Goal: Transaction & Acquisition: Register for event/course

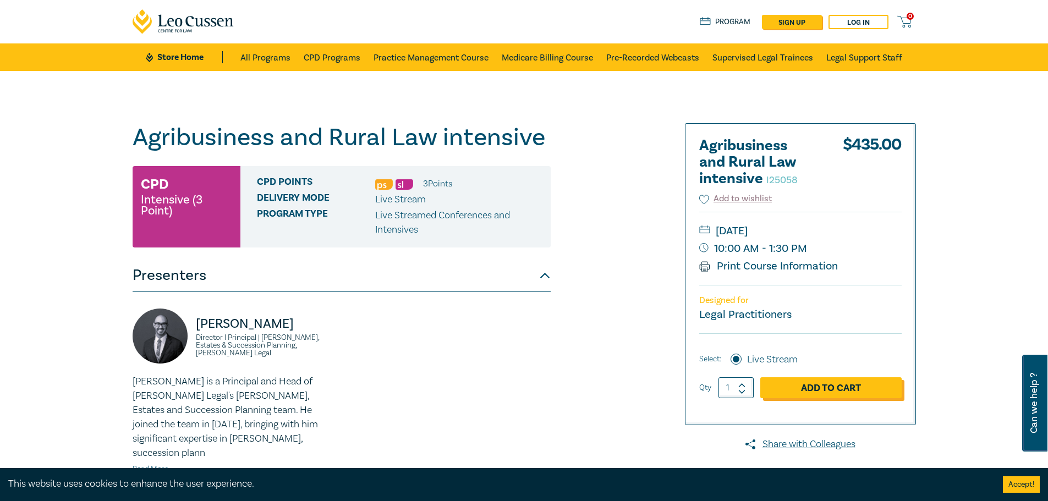
click at [821, 390] on link "Add to Cart" at bounding box center [830, 387] width 141 height 21
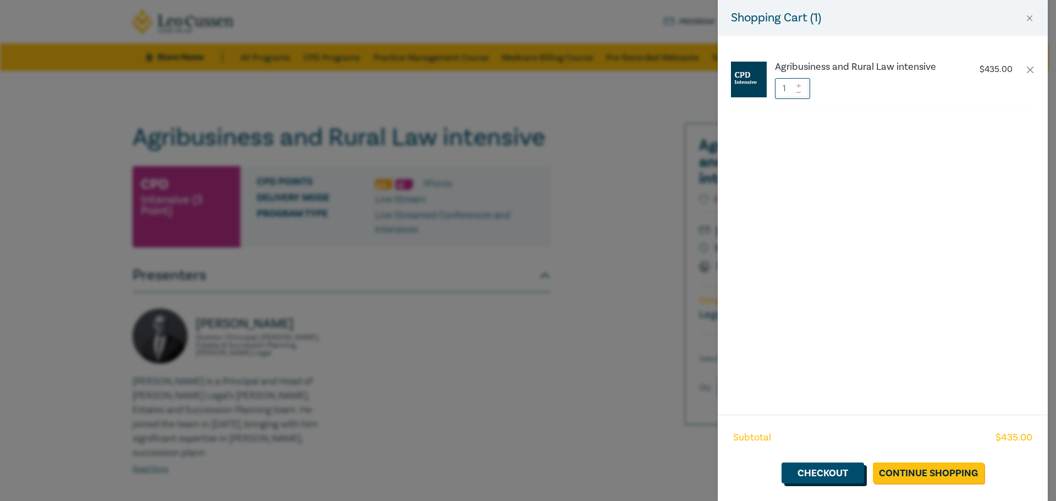
click at [829, 472] on link "Checkout" at bounding box center [823, 473] width 83 height 21
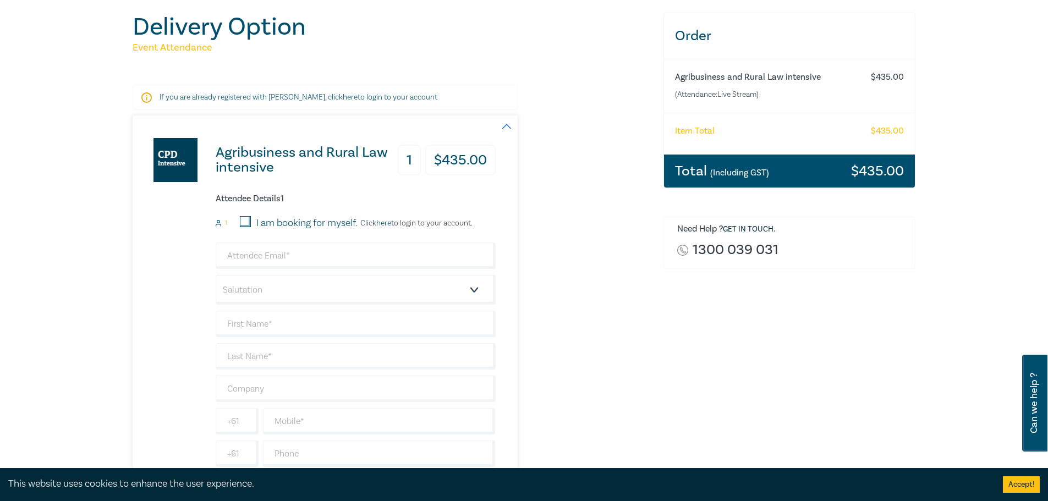
scroll to position [110, 0]
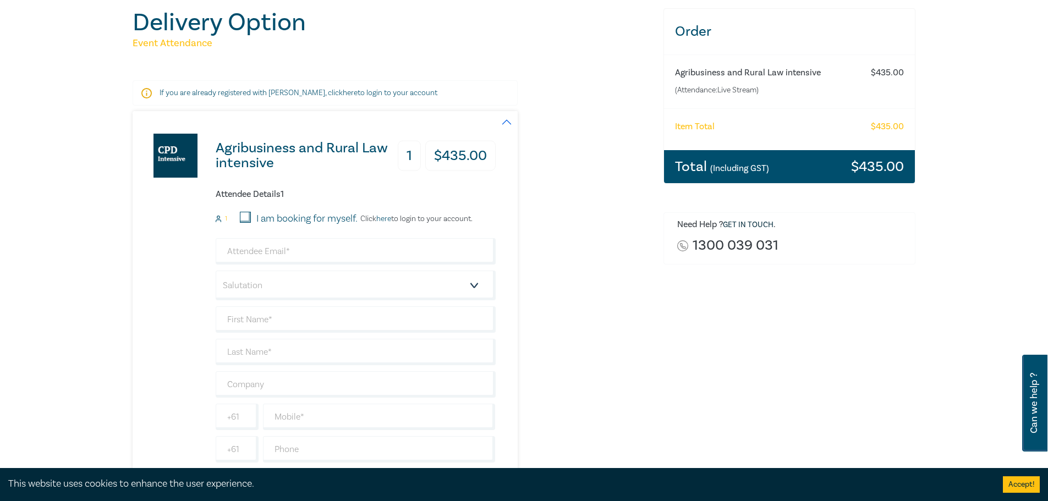
click at [244, 219] on input "I am booking for myself." at bounding box center [245, 217] width 11 height 11
checkbox input "true"
click at [252, 252] on input "email" at bounding box center [356, 251] width 280 height 26
type input "bvohaire@gmail.com"
type input "[PERSON_NAME]"
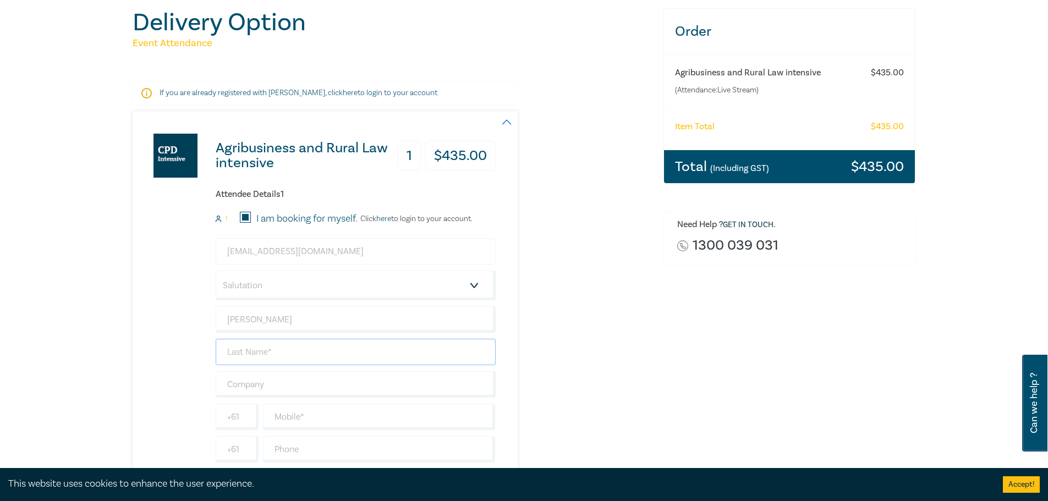
type input "[PERSON_NAME]"
type input "Brian O'Haire solicitor"
type input "0410469810"
type input "[GEOGRAPHIC_DATA]"
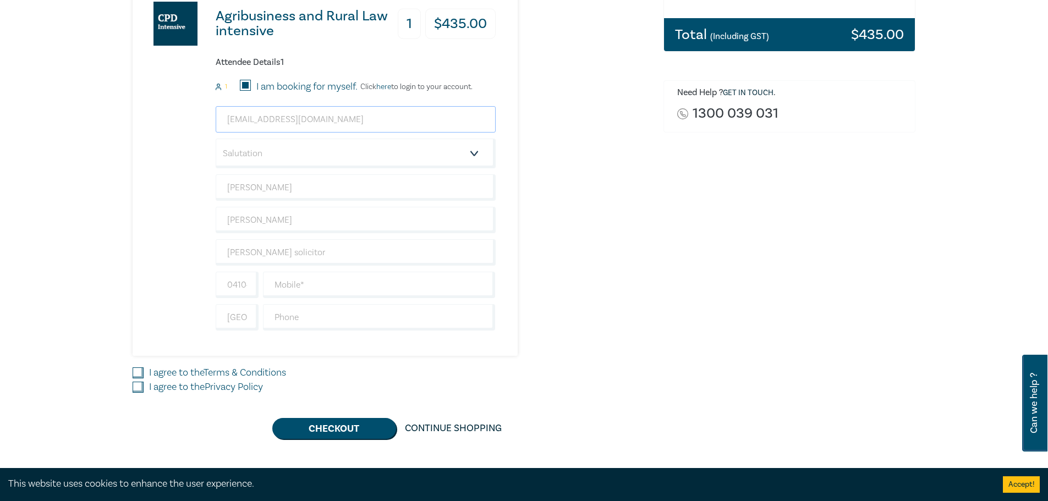
scroll to position [330, 0]
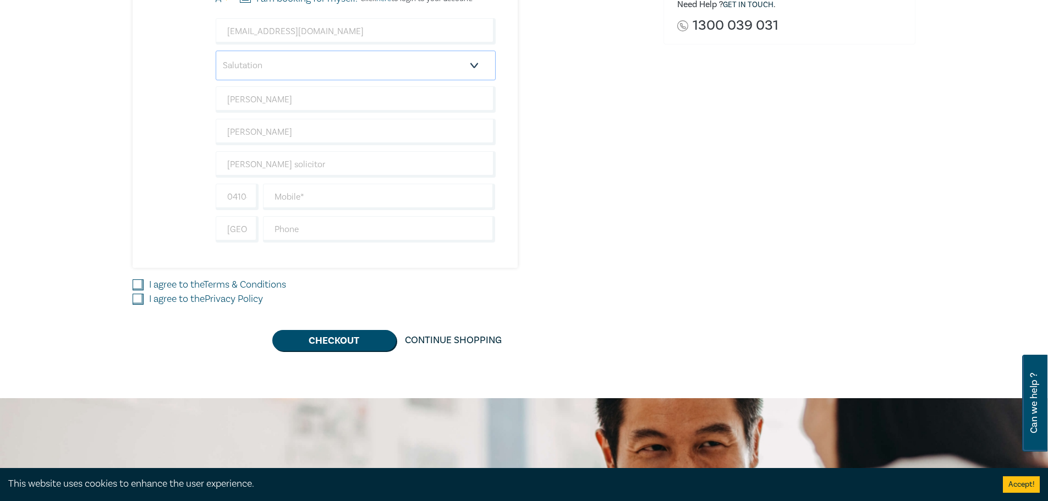
click at [310, 65] on select "Salutation Mr. Mrs. Ms. Miss Dr. Prof. Other" at bounding box center [356, 66] width 280 height 30
select select "Mr."
click at [216, 51] on select "Salutation Mr. Mrs. Ms. Miss Dr. Prof. Other" at bounding box center [356, 66] width 280 height 30
click at [301, 198] on input "text" at bounding box center [379, 197] width 233 height 26
type input "0410469810"
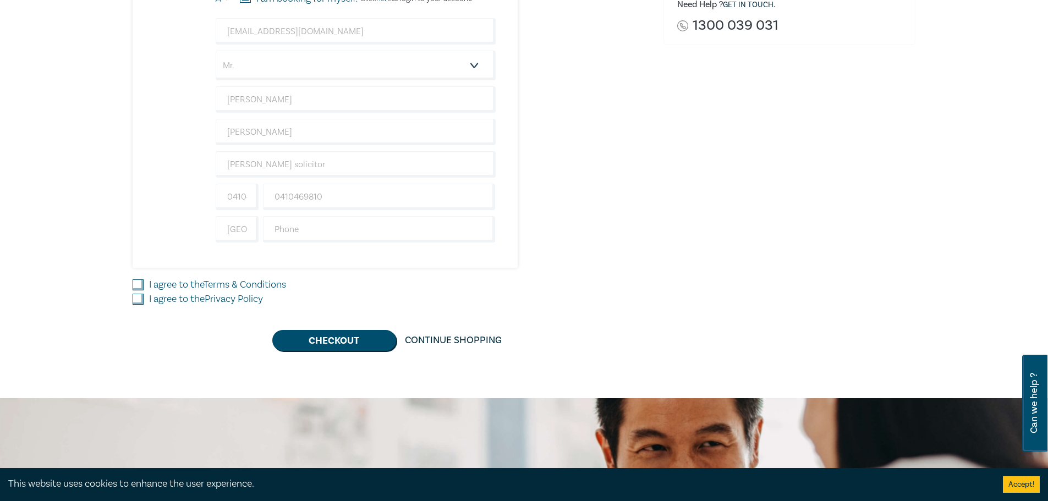
click at [142, 281] on input "I agree to the Terms & Conditions" at bounding box center [138, 284] width 11 height 11
checkbox input "true"
click at [140, 298] on input "I agree to the Privacy Policy" at bounding box center [138, 299] width 11 height 11
checkbox input "true"
click at [303, 335] on button "Checkout" at bounding box center [334, 340] width 124 height 21
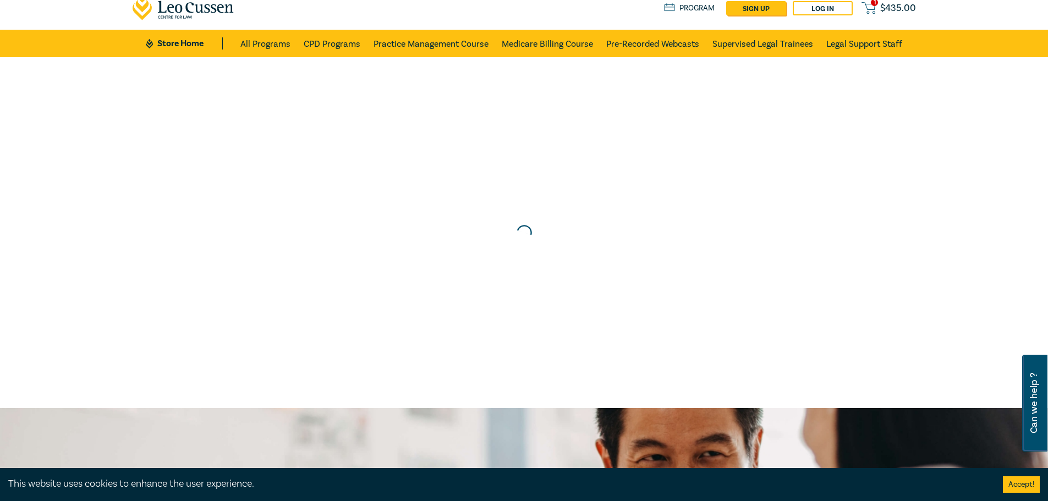
scroll to position [0, 0]
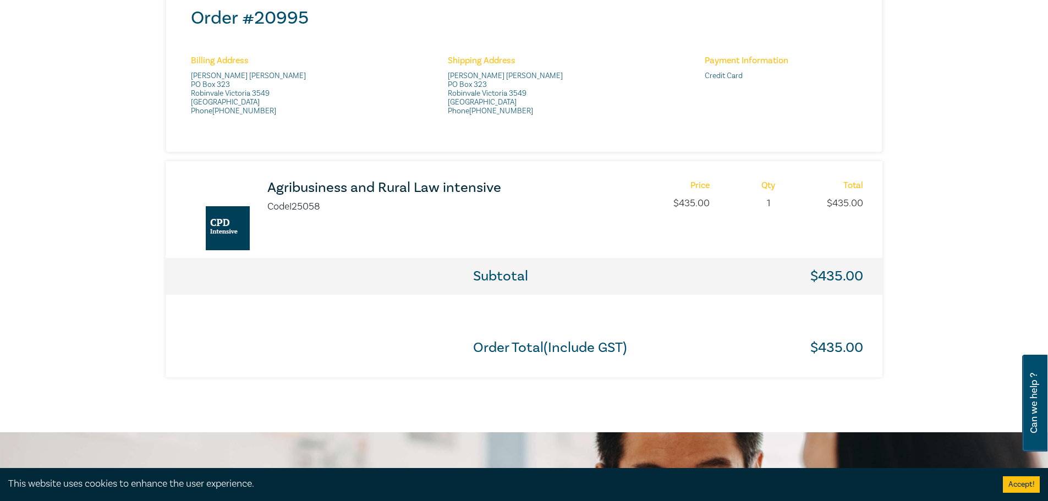
scroll to position [440, 0]
click at [331, 190] on h3 "Agribusiness and Rural Law intensive" at bounding box center [413, 187] width 292 height 15
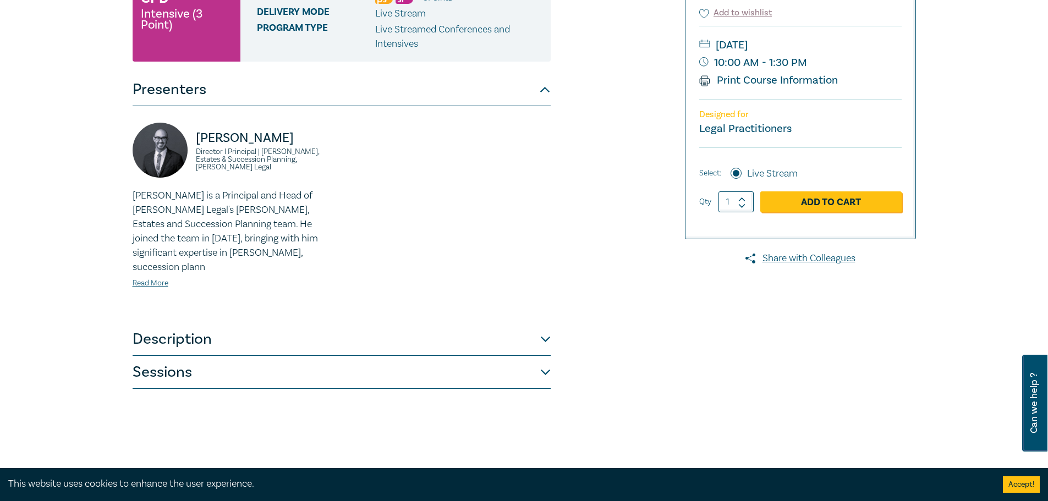
scroll to position [220, 0]
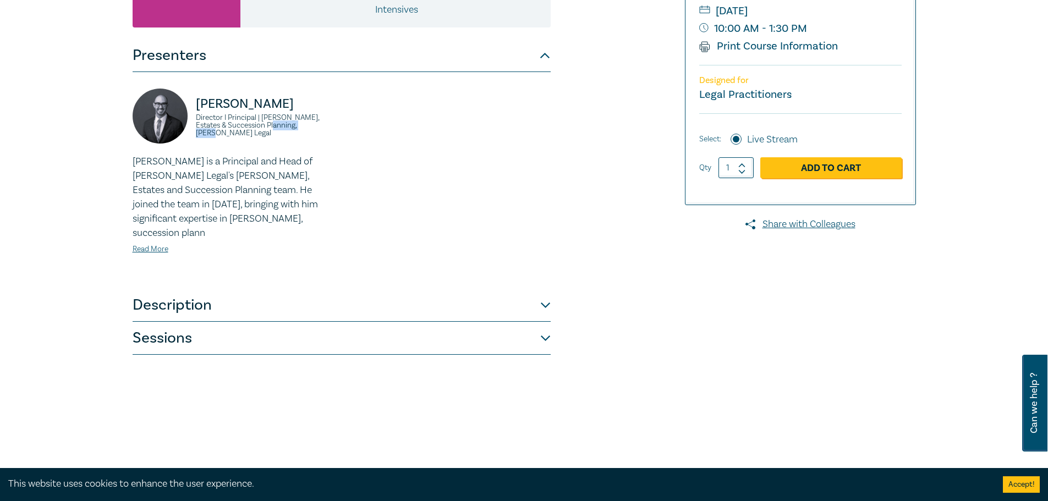
drag, startPoint x: 267, startPoint y: 130, endPoint x: 303, endPoint y: 134, distance: 35.5
click at [310, 130] on small "Director I Principal | [PERSON_NAME], Estates & Succession Planning, [PERSON_NA…" at bounding box center [265, 125] width 139 height 23
click at [202, 289] on button "Description" at bounding box center [342, 305] width 418 height 33
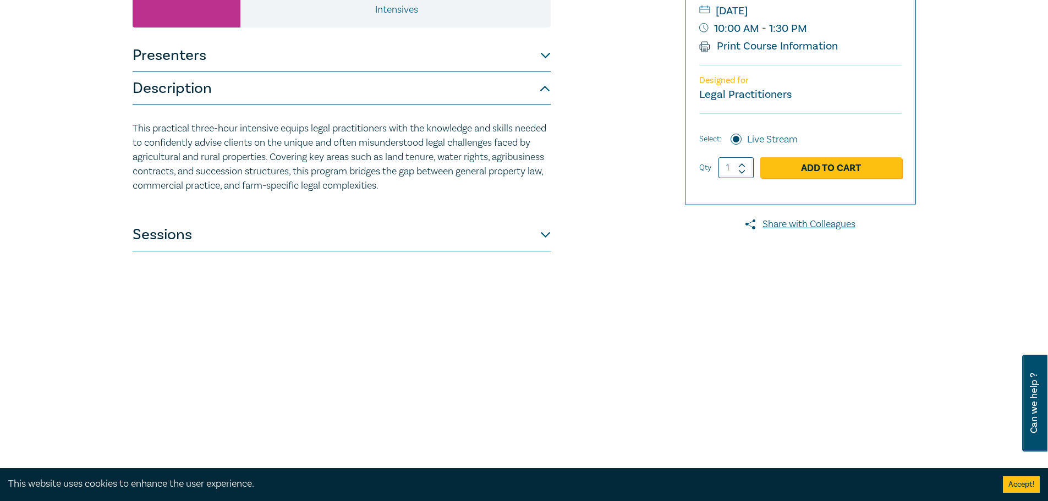
click at [216, 234] on button "Sessions" at bounding box center [342, 234] width 418 height 33
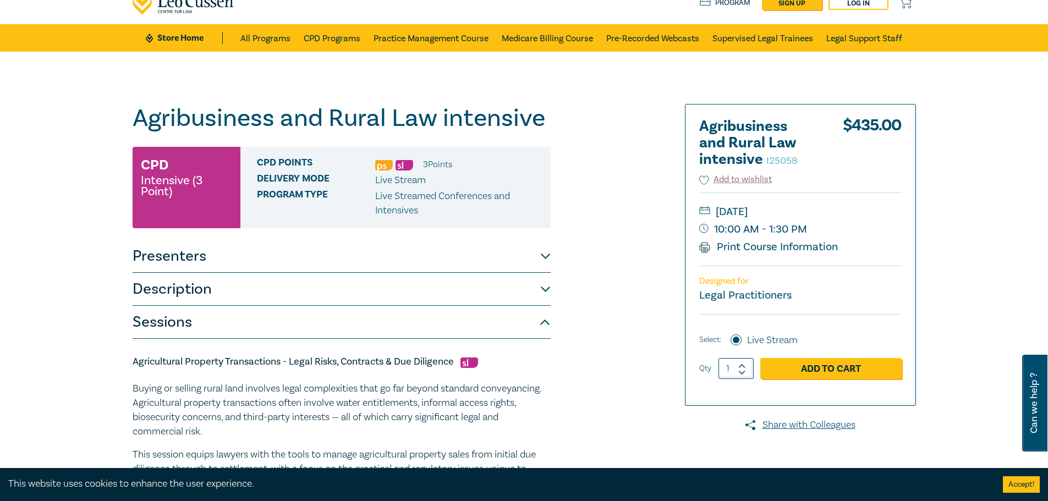
scroll to position [0, 0]
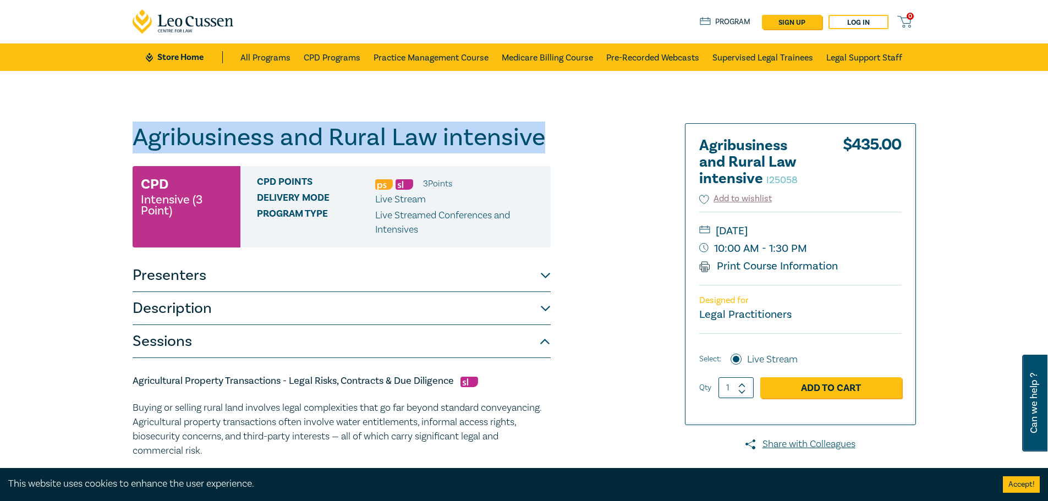
drag, startPoint x: 134, startPoint y: 134, endPoint x: 612, endPoint y: 142, distance: 478.6
copy h1 "Agribusiness and Rural Law intensive"
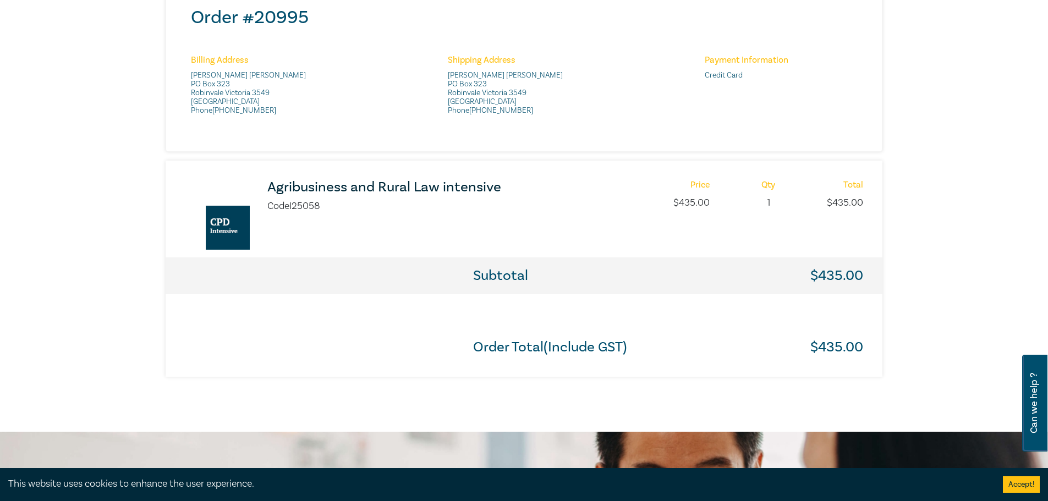
scroll to position [890, 0]
